Goal: Contribute content

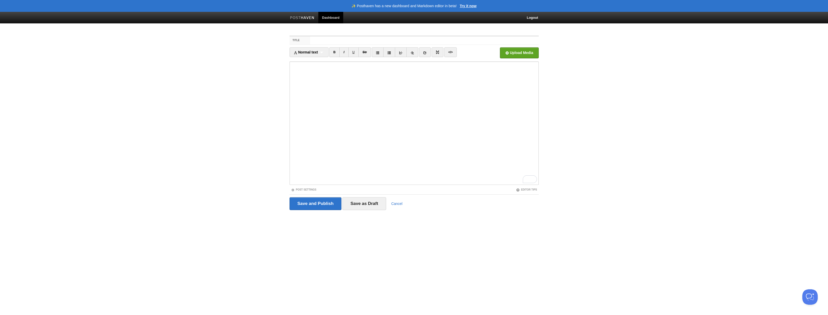
click at [291, 74] on iframe at bounding box center [413, 122] width 249 height 123
click at [316, 40] on input "Title" at bounding box center [424, 40] width 228 height 8
type input "touch"
click at [321, 201] on input "Save and Publish" at bounding box center [315, 203] width 52 height 13
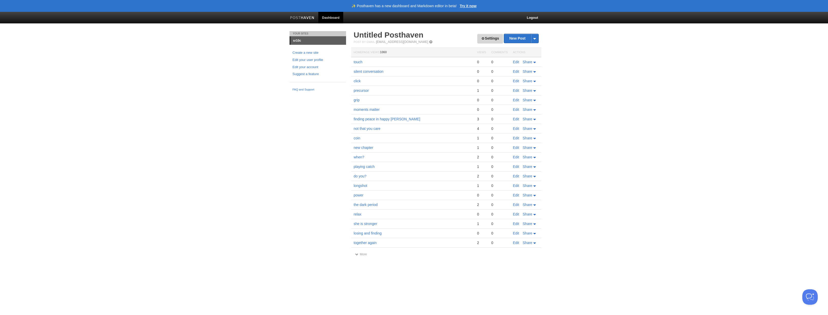
click at [483, 36] on link "Settings" at bounding box center [489, 38] width 25 height 9
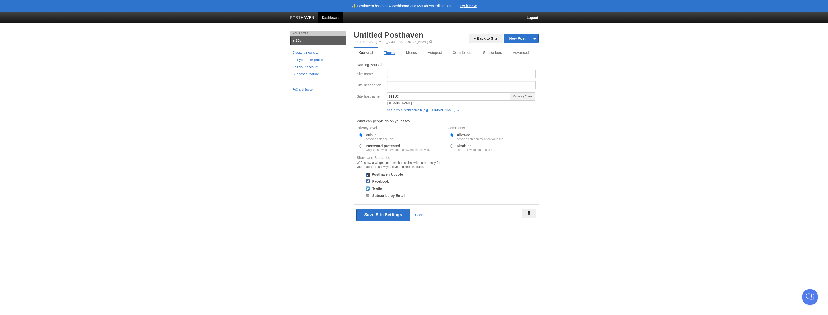
click at [390, 52] on link "Theme" at bounding box center [389, 52] width 22 height 10
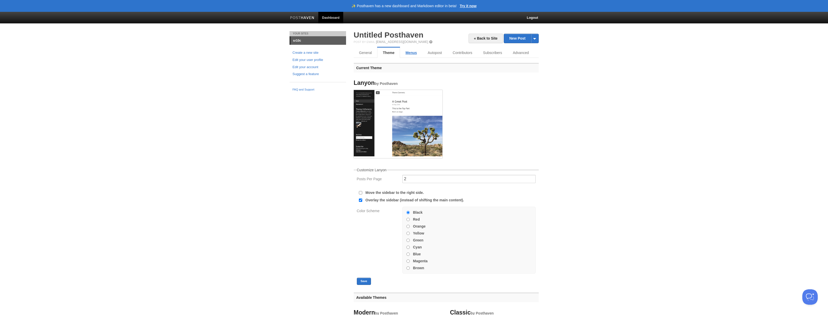
click at [407, 53] on link "Menus" at bounding box center [411, 52] width 22 height 10
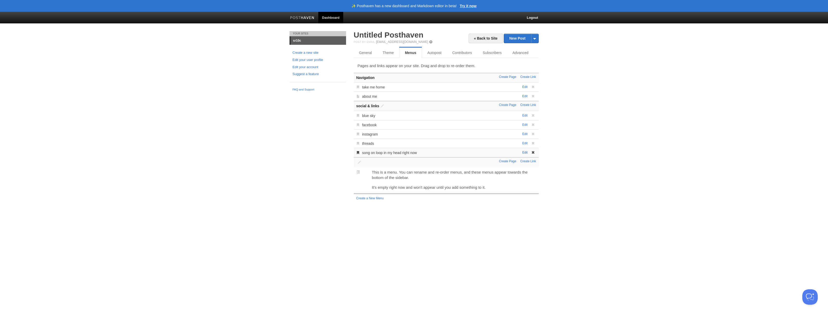
click at [525, 152] on link "Edit" at bounding box center [524, 152] width 5 height 4
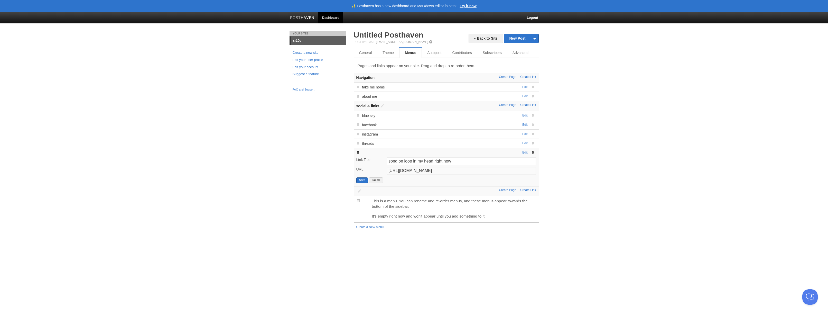
click at [428, 170] on input "https://youtu.be/3eT464L1YRA?si=DNuYl4Ny4GOipFJe" at bounding box center [460, 170] width 149 height 8
paste input "www.youtube.com/watch?v=GemKqzILV4w"
type input "https://www.youtube.com/watch?v=GemKqzILV4w"
click at [362, 181] on button "Save" at bounding box center [362, 180] width 12 height 6
